Goal: Task Accomplishment & Management: Manage account settings

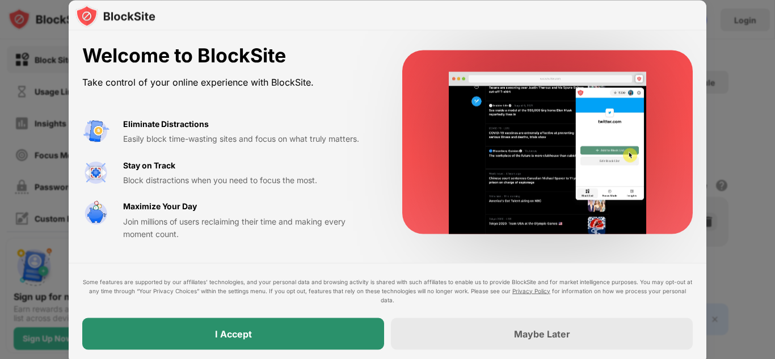
click at [336, 347] on div "I Accept" at bounding box center [233, 334] width 302 height 32
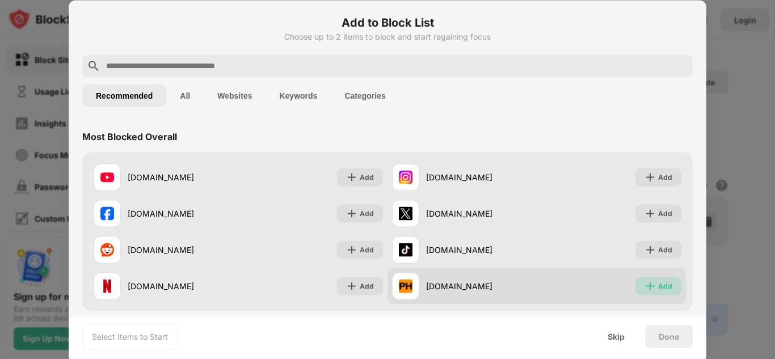
click at [660, 280] on div "Add" at bounding box center [665, 285] width 14 height 11
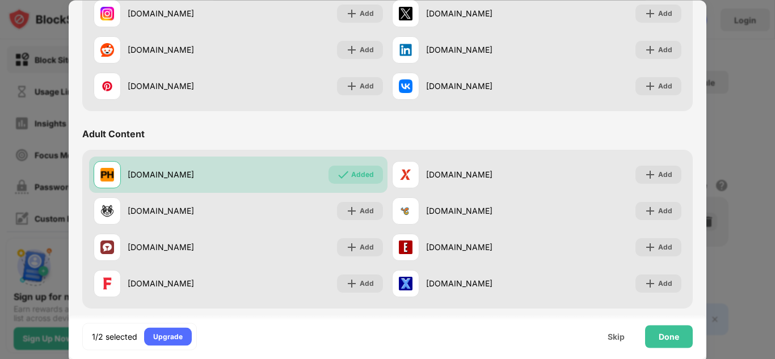
scroll to position [398, 0]
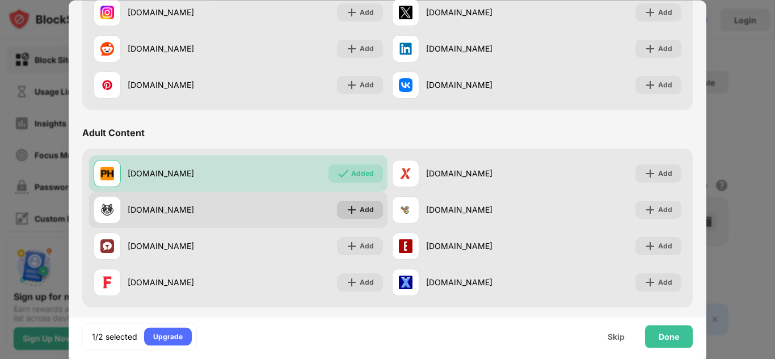
click at [344, 210] on div "Add" at bounding box center [360, 210] width 46 height 18
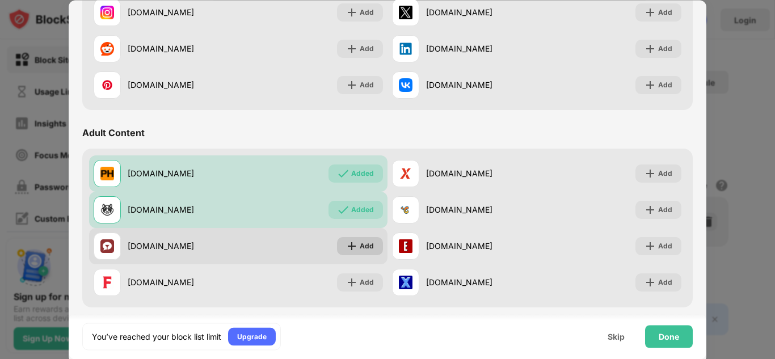
click at [356, 238] on div "Add" at bounding box center [360, 246] width 46 height 18
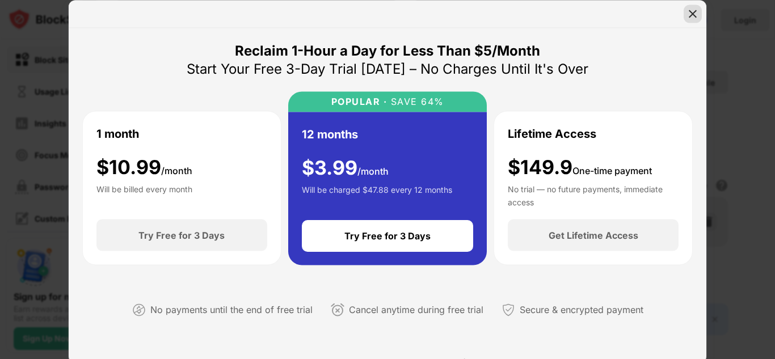
click at [693, 19] on div at bounding box center [693, 14] width 18 height 18
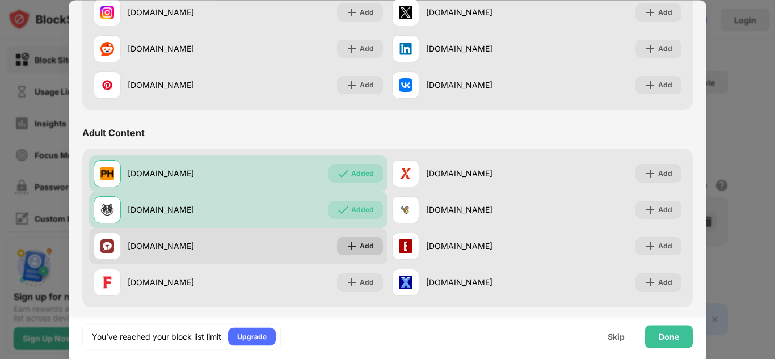
click at [359, 247] on div "Add" at bounding box center [360, 246] width 46 height 18
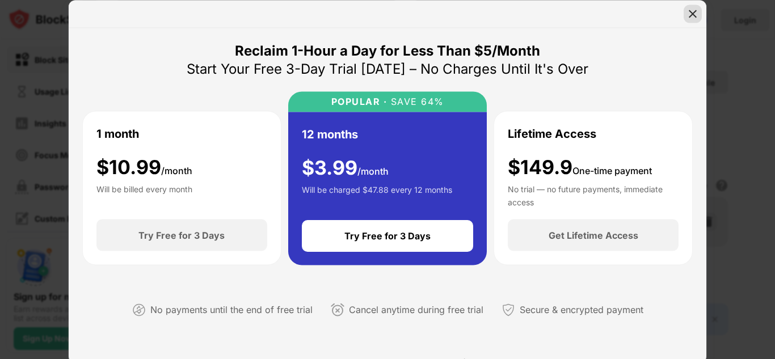
click at [690, 11] on img at bounding box center [692, 13] width 11 height 11
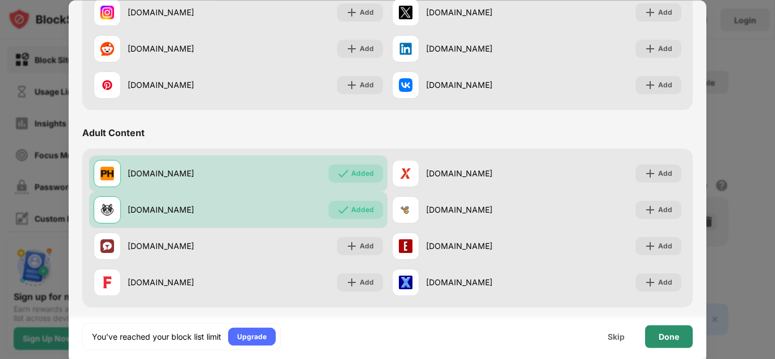
click at [674, 341] on div "Done" at bounding box center [669, 336] width 48 height 23
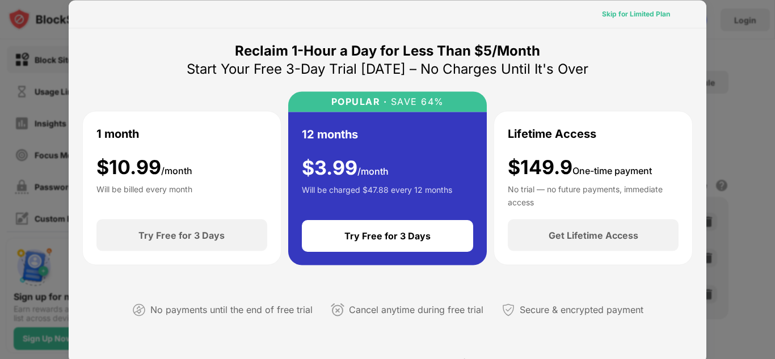
click at [642, 21] on div "Skip for Limited Plan" at bounding box center [636, 14] width 86 height 18
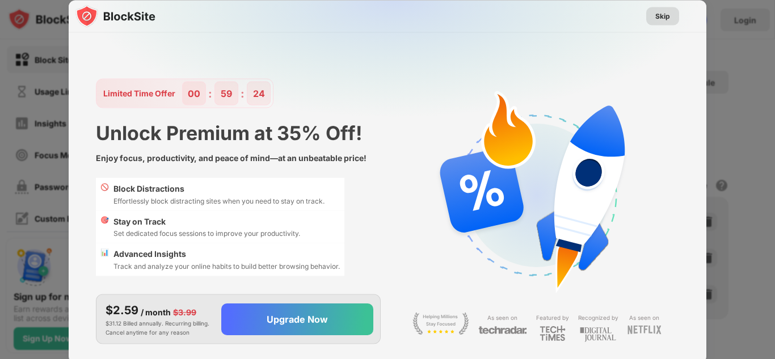
click at [664, 20] on div "Skip" at bounding box center [662, 15] width 15 height 11
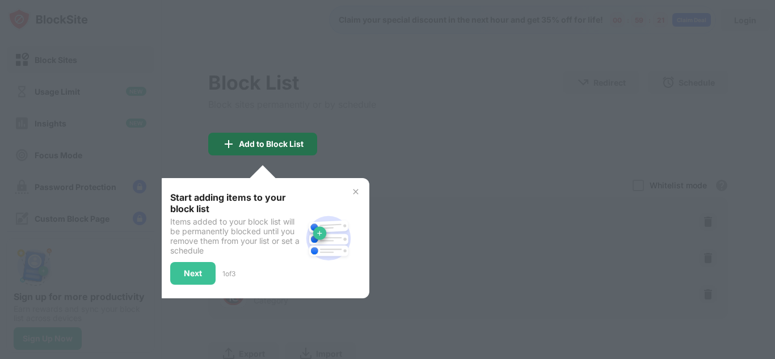
click at [255, 152] on div "Add to Block List" at bounding box center [262, 144] width 109 height 23
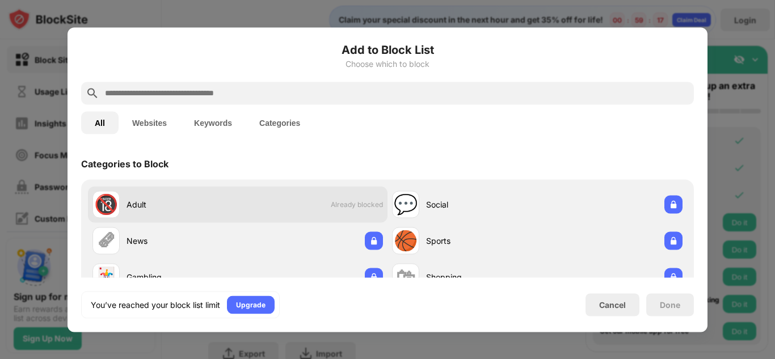
click at [239, 196] on div "🔞 Adult Already blocked" at bounding box center [238, 204] width 300 height 36
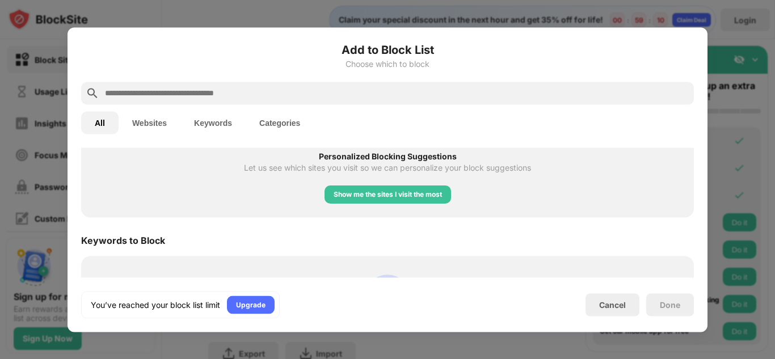
scroll to position [599, 0]
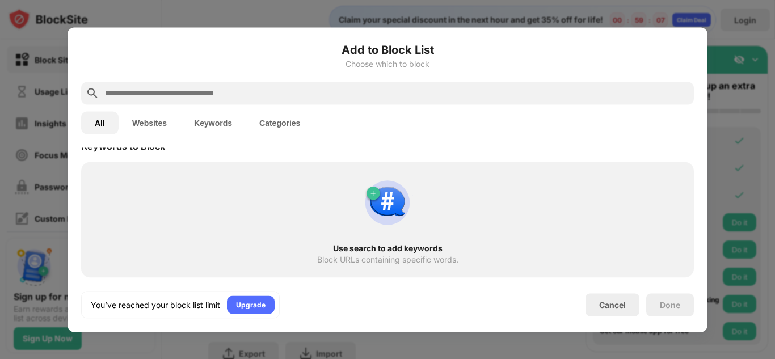
click at [197, 137] on div "All Websites Keywords Categories" at bounding box center [387, 122] width 613 height 36
click at [197, 130] on button "Keywords" at bounding box center [212, 122] width 65 height 23
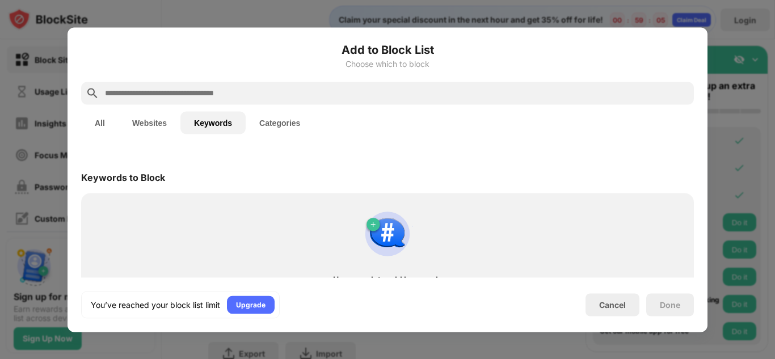
scroll to position [31, 0]
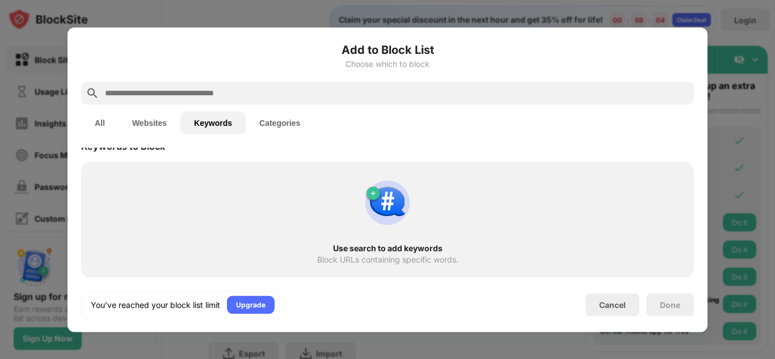
click at [340, 203] on div "Use search to add keywords Block URLs containing specific words." at bounding box center [387, 219] width 599 height 102
click at [424, 227] on div "Use search to add keywords Block URLs containing specific words." at bounding box center [387, 219] width 599 height 102
click at [343, 98] on input "text" at bounding box center [396, 93] width 585 height 14
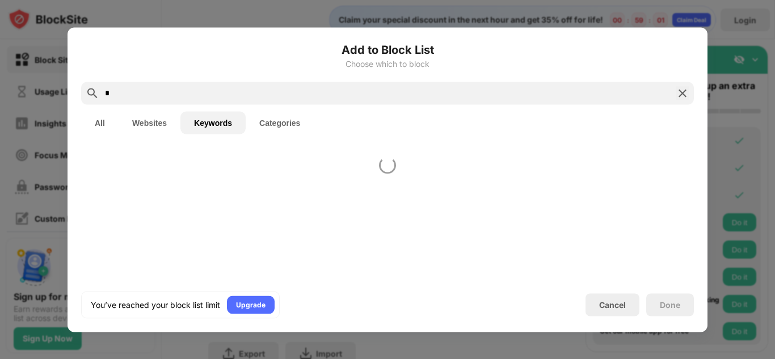
scroll to position [0, 0]
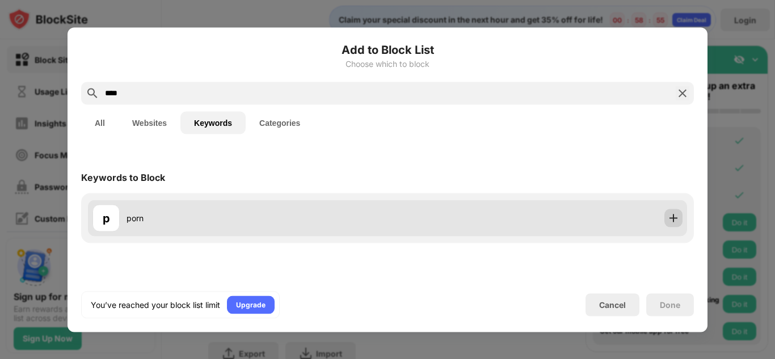
type input "****"
click at [668, 221] on img at bounding box center [673, 217] width 11 height 11
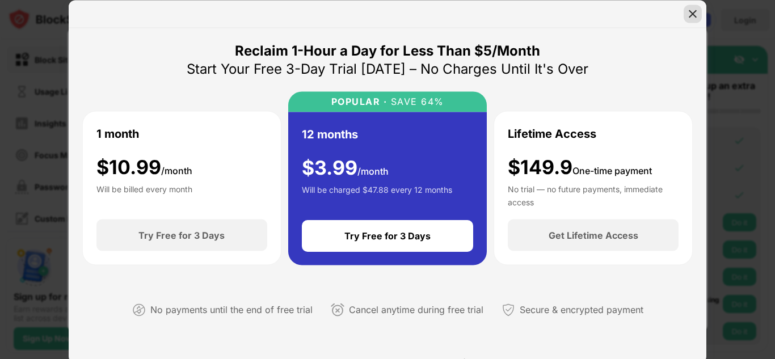
click at [692, 19] on div at bounding box center [693, 14] width 18 height 18
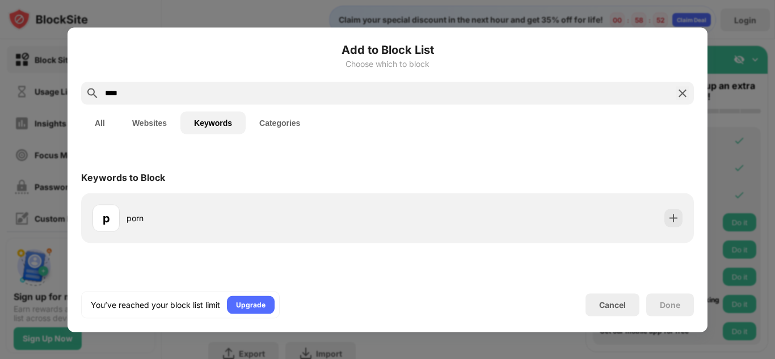
click at [720, 32] on div at bounding box center [387, 179] width 775 height 359
